Goal: Information Seeking & Learning: Learn about a topic

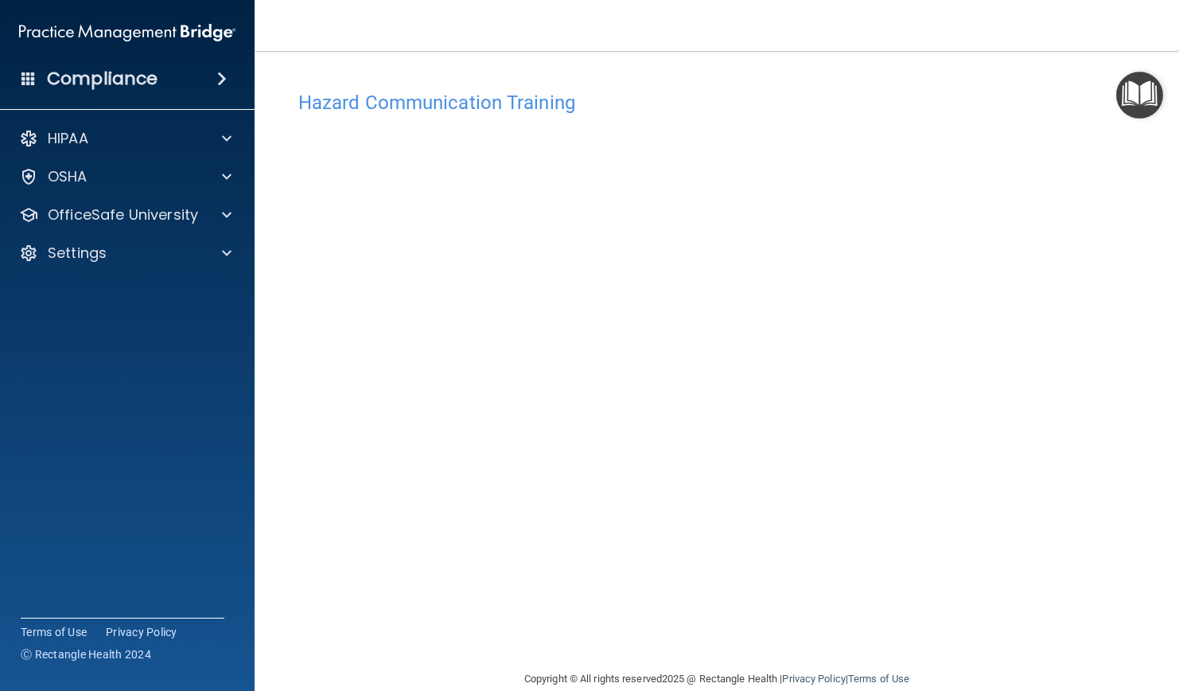
scroll to position [26, 0]
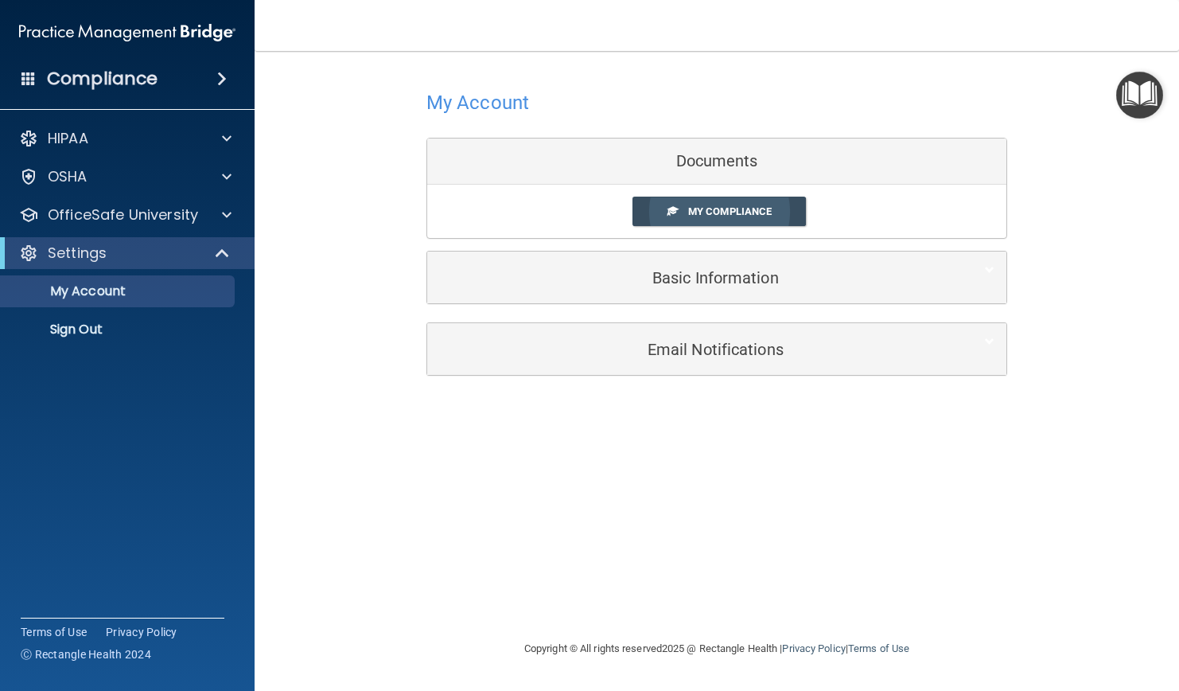
click at [710, 210] on span "My Compliance" at bounding box center [730, 211] width 84 height 12
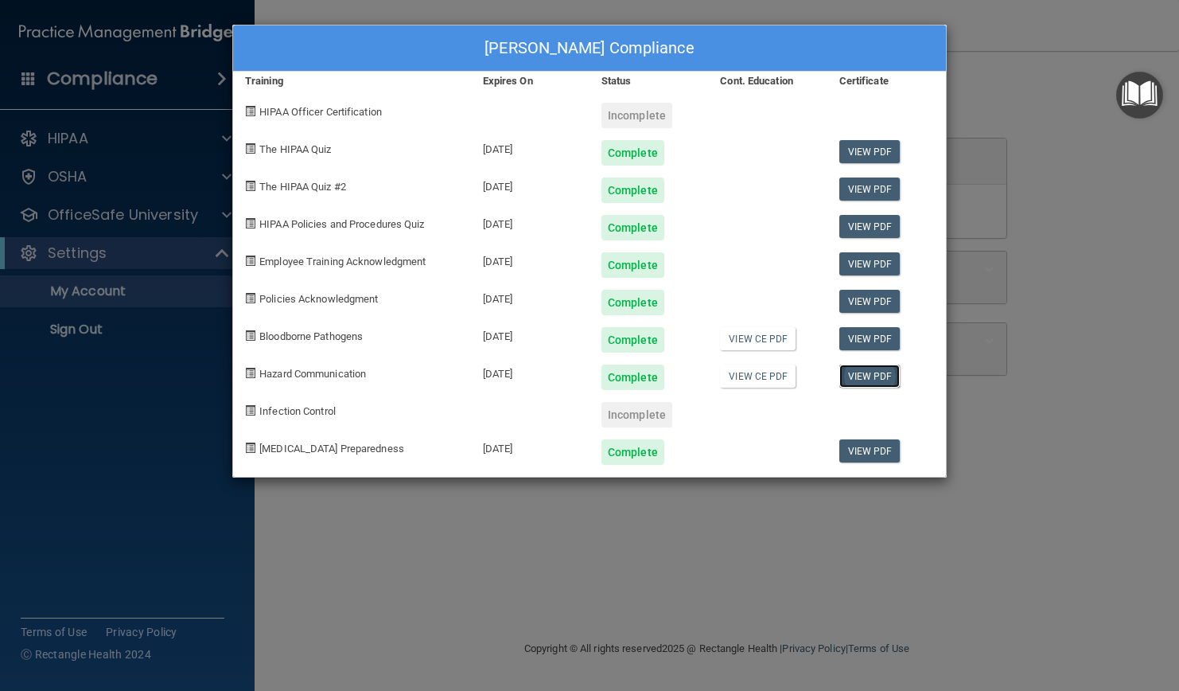
click at [865, 378] on link "View PDF" at bounding box center [870, 375] width 61 height 23
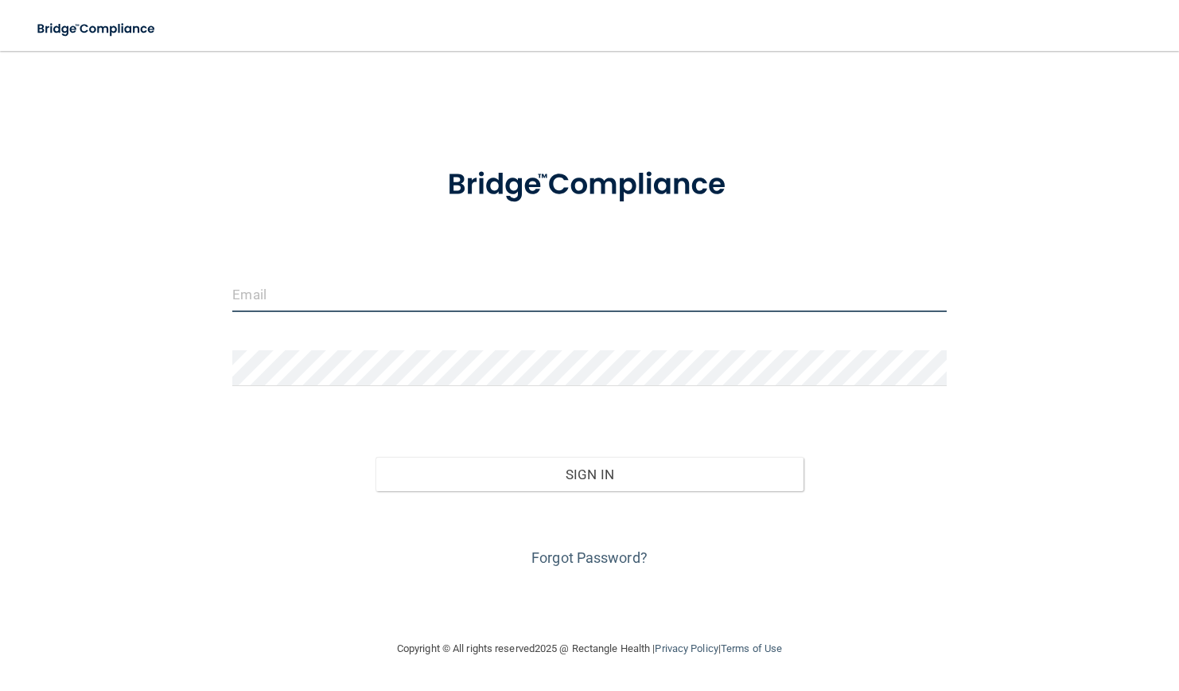
click at [370, 296] on input "email" at bounding box center [589, 294] width 714 height 36
type input "[EMAIL_ADDRESS][DOMAIN_NAME]"
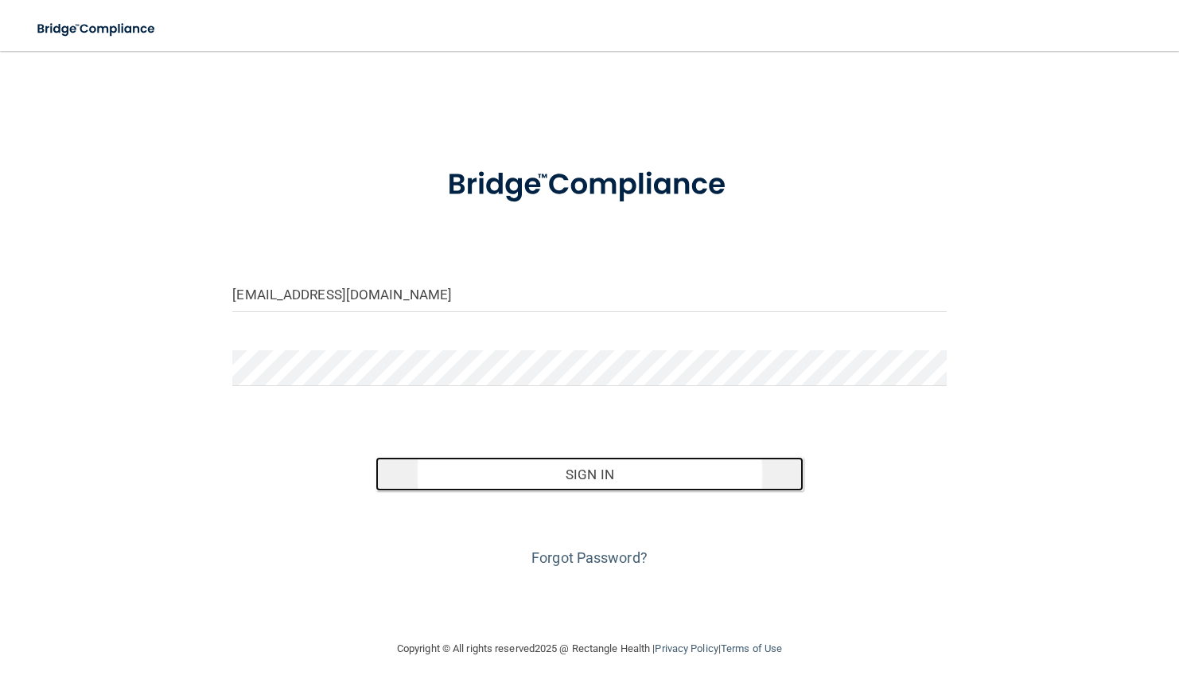
click at [559, 485] on button "Sign In" at bounding box center [590, 474] width 428 height 35
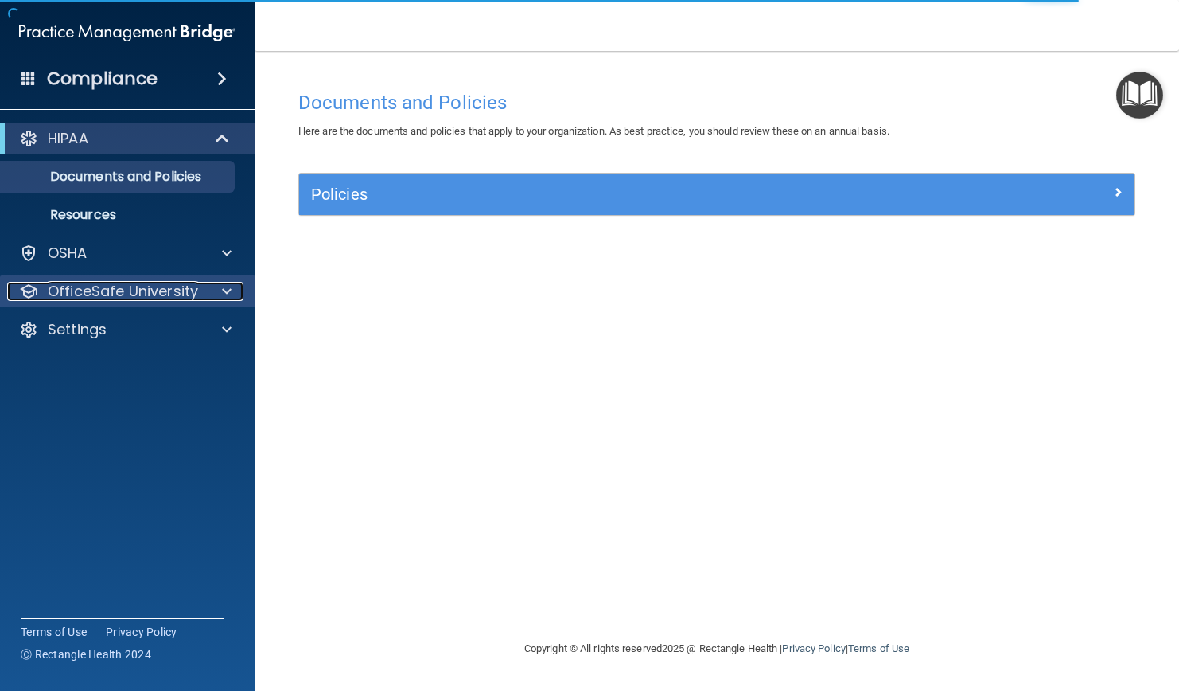
click at [100, 282] on p "OfficeSafe University" at bounding box center [123, 291] width 150 height 19
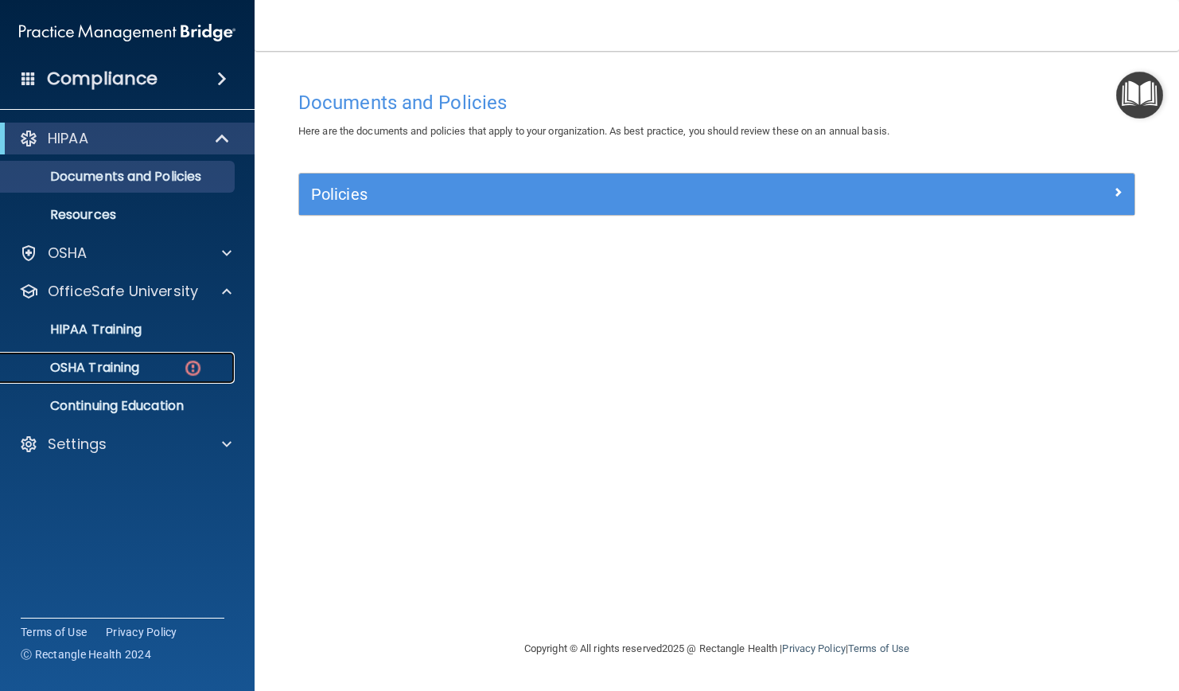
click at [98, 360] on p "OSHA Training" at bounding box center [74, 368] width 129 height 16
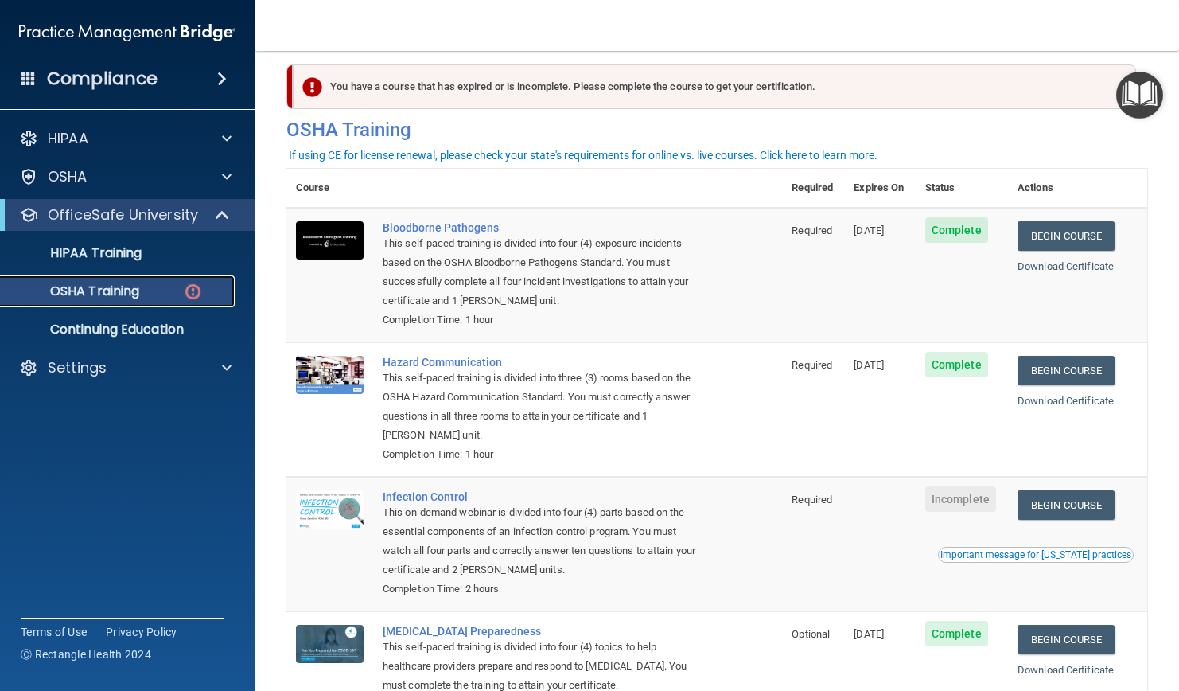
scroll to position [134, 0]
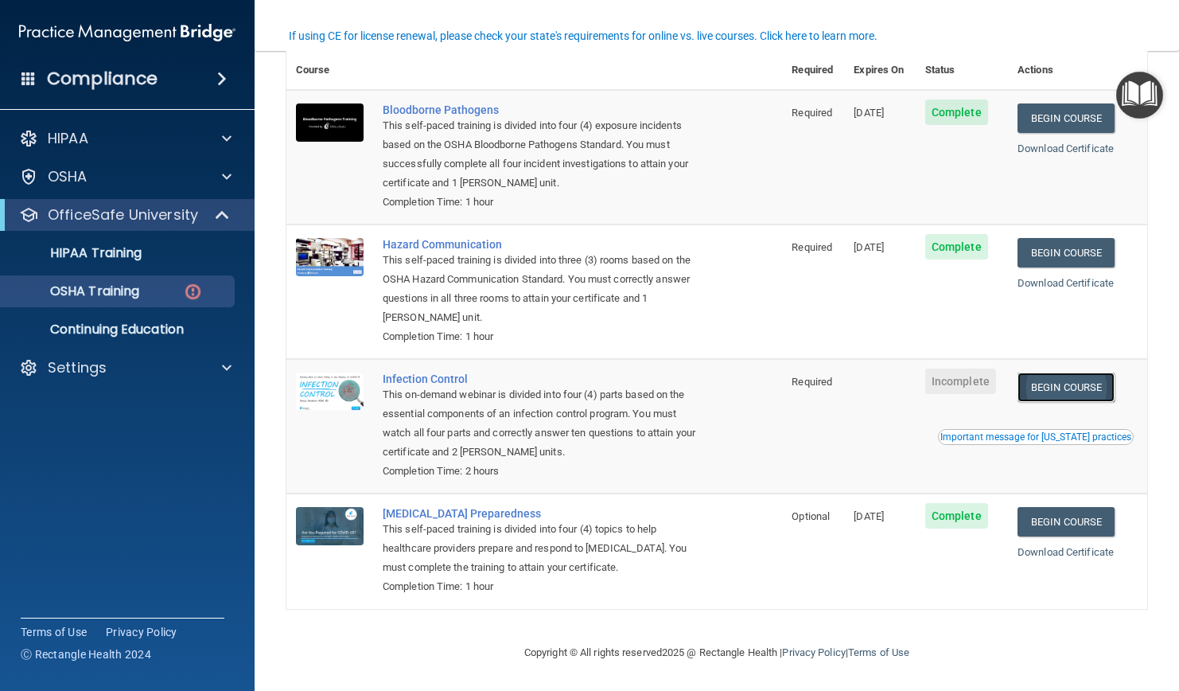
click at [1039, 388] on link "Begin Course" at bounding box center [1066, 386] width 97 height 29
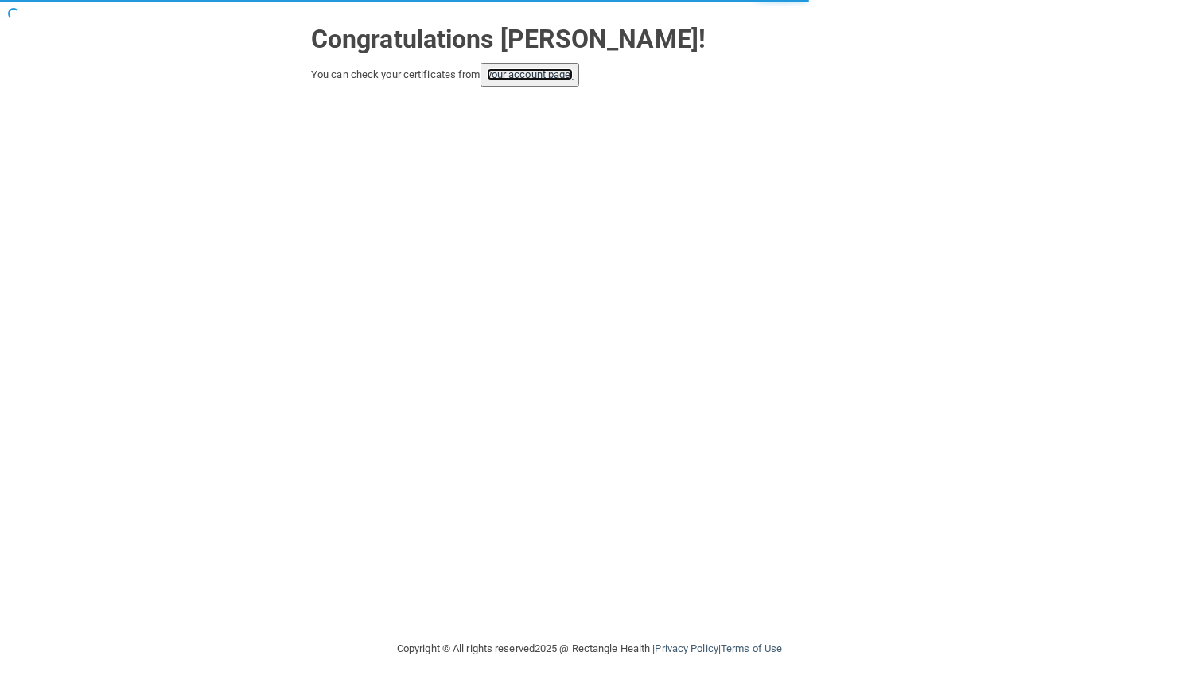
click at [552, 75] on link "your account page!" at bounding box center [530, 74] width 87 height 12
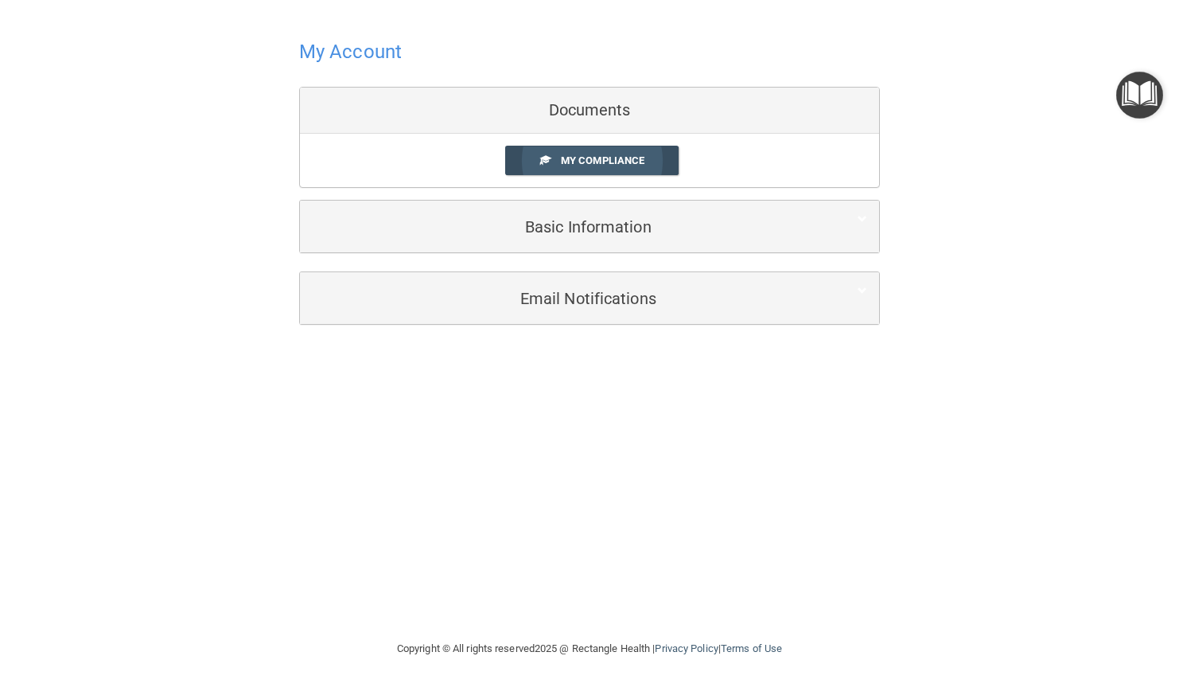
click at [630, 158] on span "My Compliance" at bounding box center [603, 160] width 84 height 12
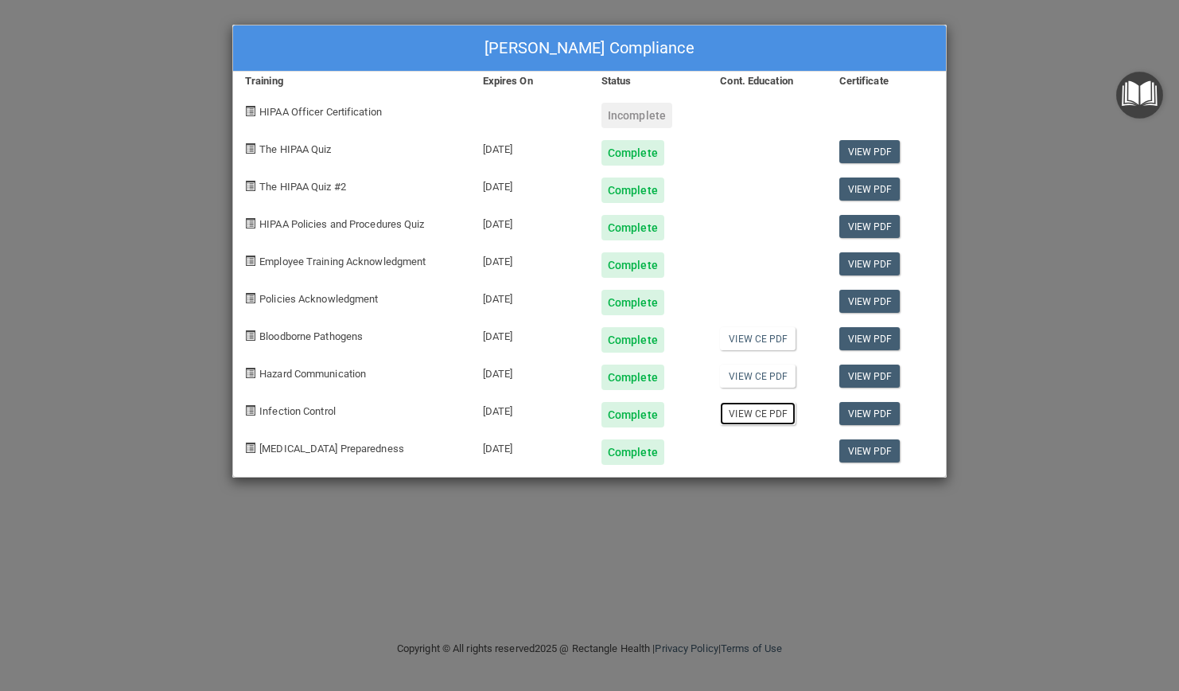
click at [755, 418] on link "View CE PDF" at bounding box center [758, 413] width 76 height 23
click at [750, 337] on link "View CE PDF" at bounding box center [758, 338] width 76 height 23
click at [769, 382] on link "View CE PDF" at bounding box center [758, 375] width 76 height 23
